Goal: Transaction & Acquisition: Purchase product/service

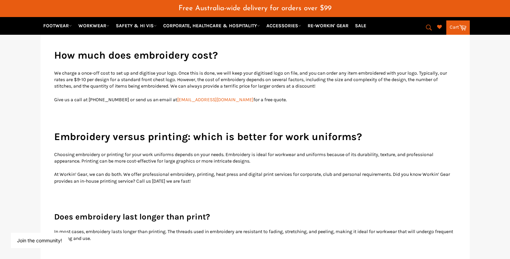
scroll to position [286, 0]
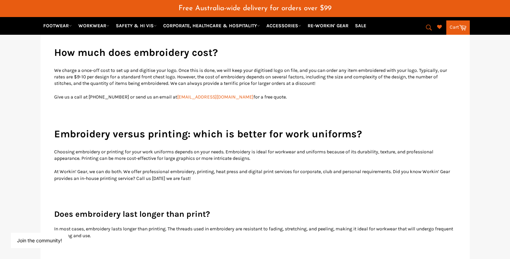
click at [139, 107] on p at bounding box center [255, 110] width 402 height 6
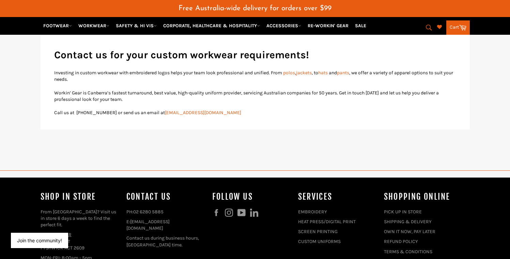
scroll to position [566, 0]
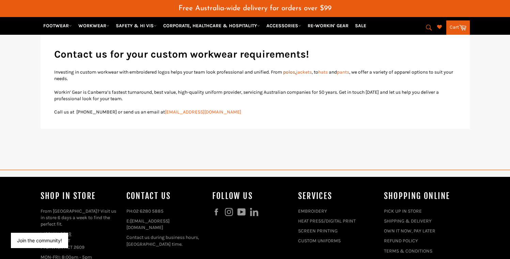
click at [295, 73] on link "polos" at bounding box center [289, 72] width 12 height 6
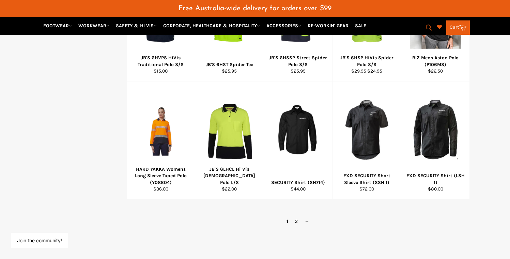
scroll to position [426, 0]
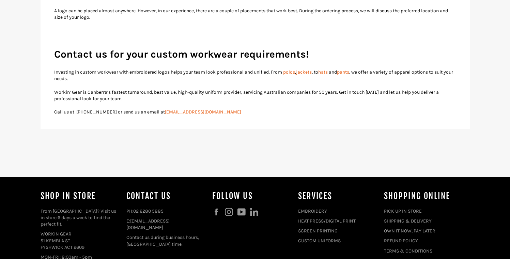
scroll to position [566, 0]
